Goal: Task Accomplishment & Management: Manage account settings

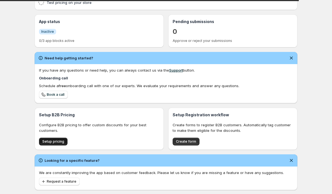
type input "Avenue"
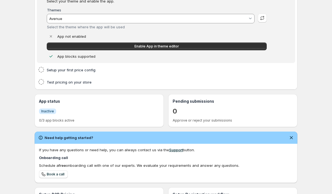
scroll to position [65, 0]
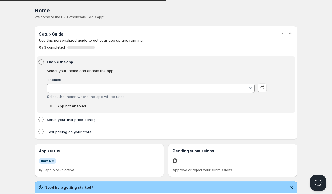
type input "Avenue"
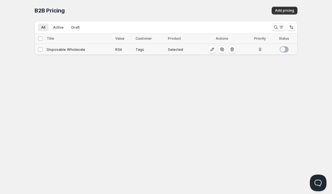
click at [90, 52] on td "Disposable Wholesale" at bounding box center [79, 49] width 69 height 11
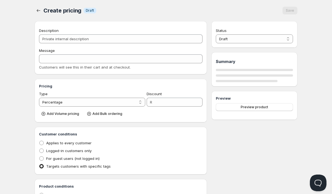
type input "Disposable Wholesale"
type input "DISPOSABLE_WHOLESALE"
select select "2"
type input "34"
radio input "true"
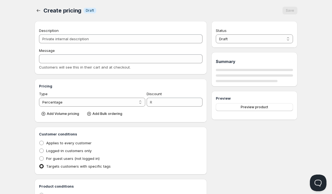
radio input "true"
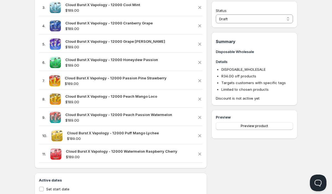
scroll to position [319, 0]
